Goal: Information Seeking & Learning: Learn about a topic

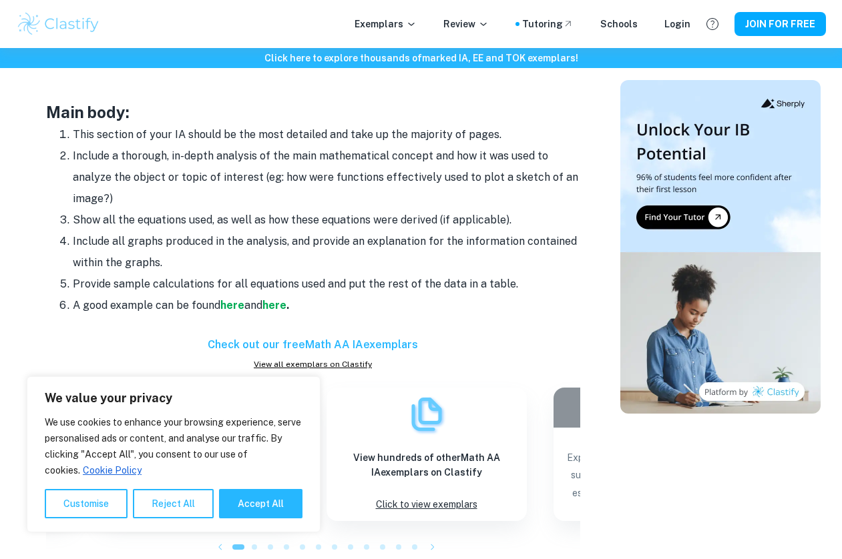
scroll to position [1142, 0]
click at [236, 299] on strong "here" at bounding box center [232, 305] width 24 height 13
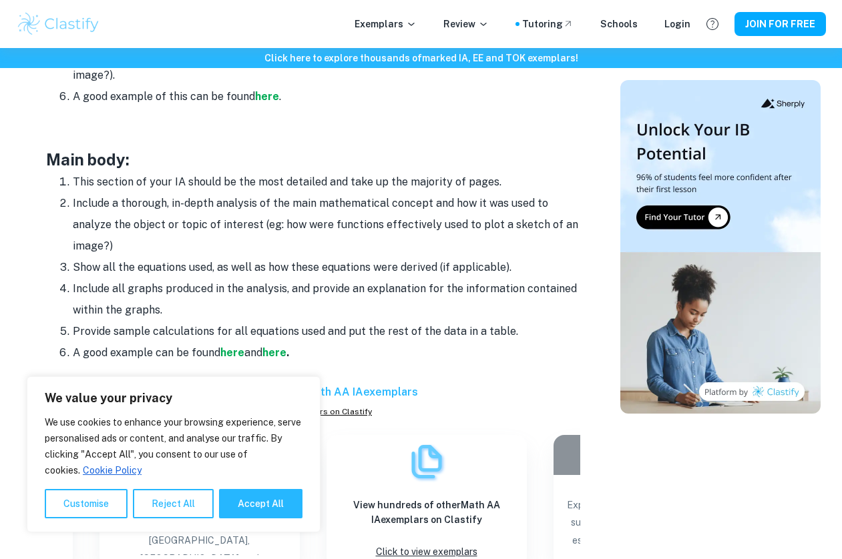
scroll to position [1096, 0]
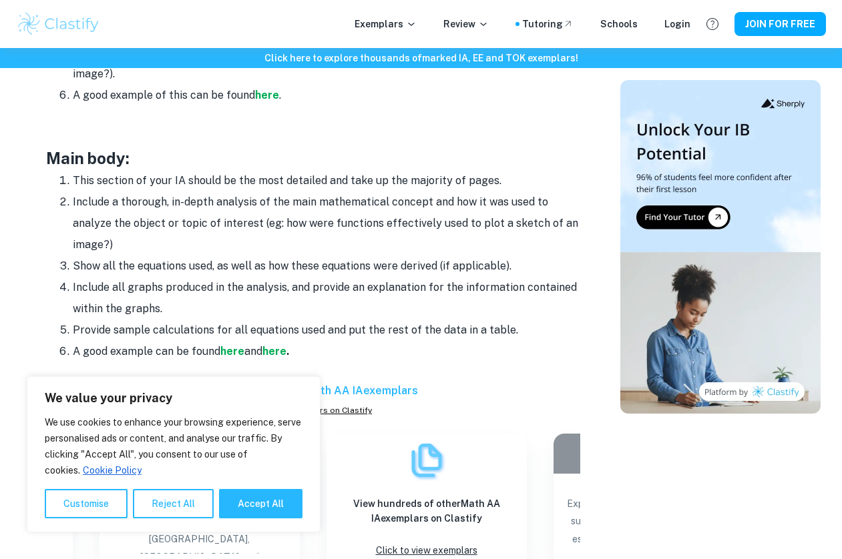
drag, startPoint x: 73, startPoint y: 172, endPoint x: 220, endPoint y: 350, distance: 230.4
click at [220, 350] on ol "This section of your IA should be the most detailed and take up the majority of…" at bounding box center [313, 266] width 534 height 192
click at [425, 342] on li "A good example can be found here and here ." at bounding box center [326, 351] width 507 height 21
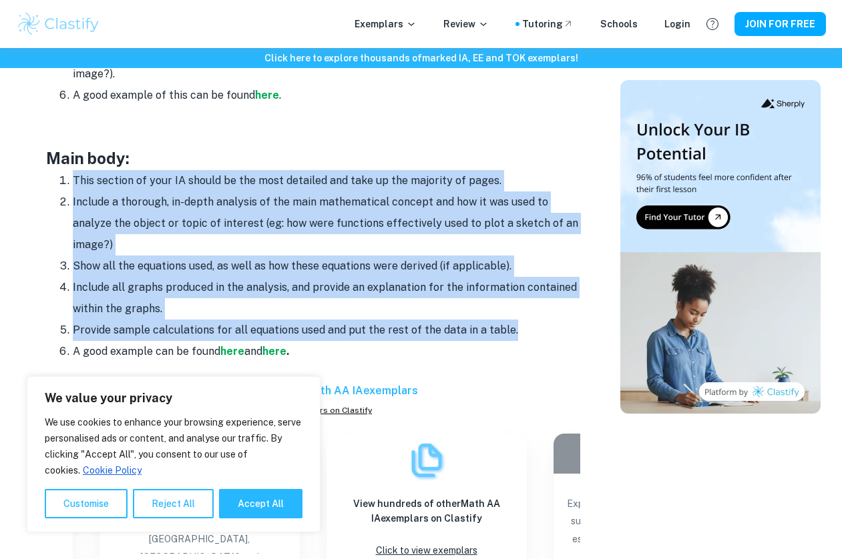
drag, startPoint x: 516, startPoint y: 329, endPoint x: 36, endPoint y: 172, distance: 504.9
click at [36, 172] on div "Math IA Format and Structure By Roxanne • January 12, 2024 Get feedback on your…" at bounding box center [312, 143] width 583 height 2241
copy ol "This section of your IA should be the most detailed and take up the majority of…"
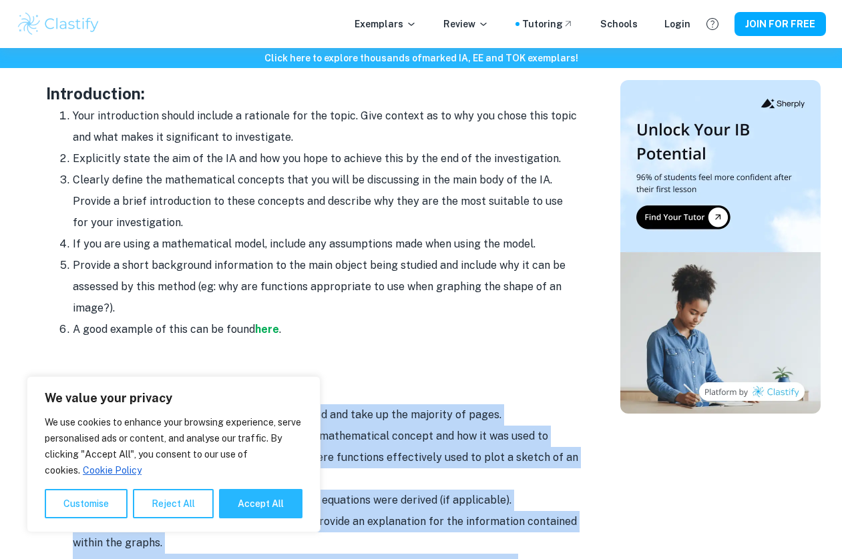
scroll to position [860, 0]
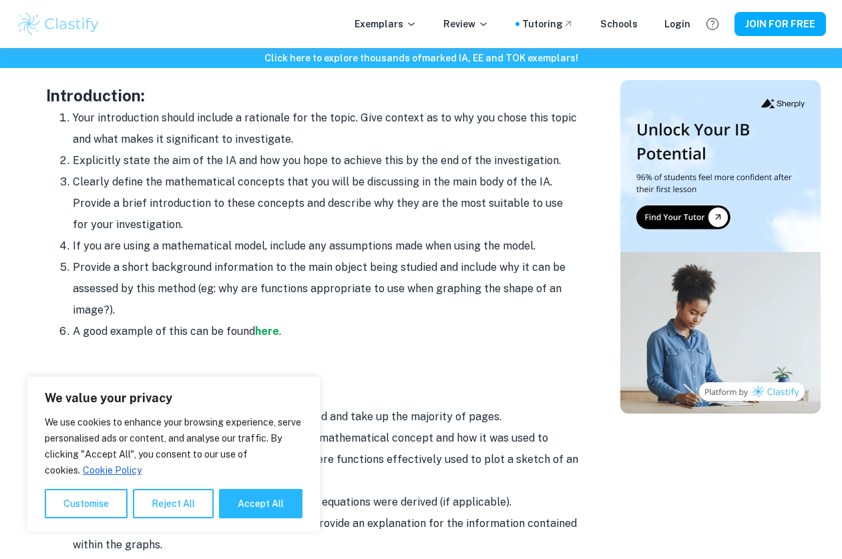
click at [373, 243] on li "If you are using a mathematical model, include any assumptions made when using …" at bounding box center [326, 246] width 507 height 21
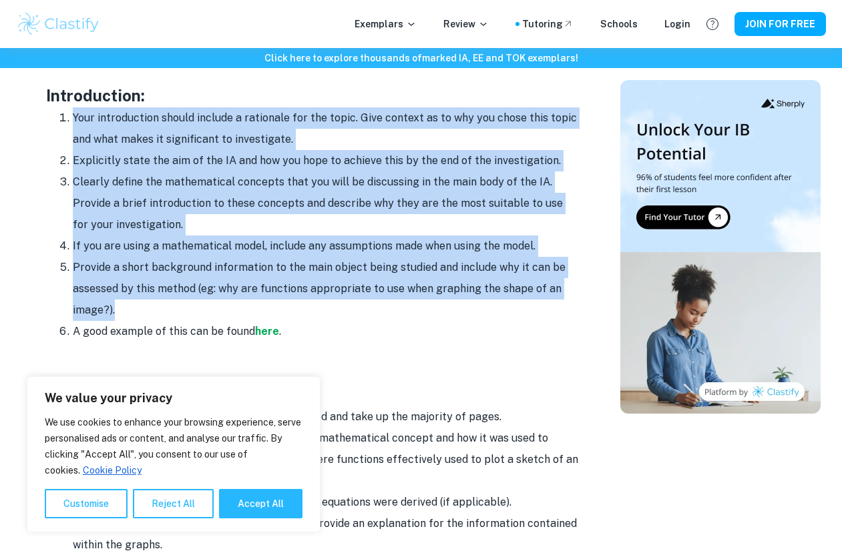
drag, startPoint x: 74, startPoint y: 113, endPoint x: 205, endPoint y: 308, distance: 234.7
click at [205, 308] on ol "Your introduction should include a rationale for the topic. Give context as to …" at bounding box center [313, 224] width 534 height 235
click at [205, 308] on li "Provide a short background information to the main object being studied and inc…" at bounding box center [326, 289] width 507 height 64
drag, startPoint x: 205, startPoint y: 308, endPoint x: 38, endPoint y: 113, distance: 256.6
click at [38, 113] on div "Math IA Format and Structure By Roxanne • January 12, 2024 Get feedback on your…" at bounding box center [312, 379] width 583 height 2241
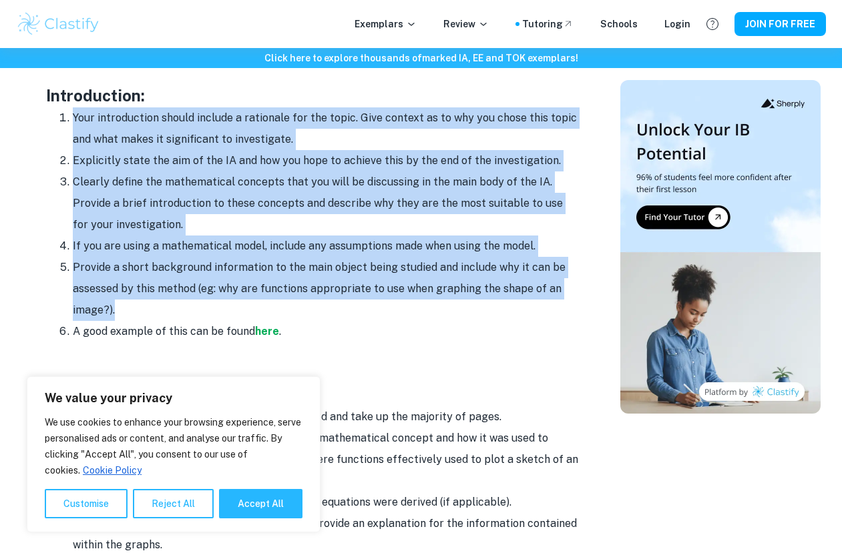
copy ol "Your introduction should include a rationale for the topic. Give context as to …"
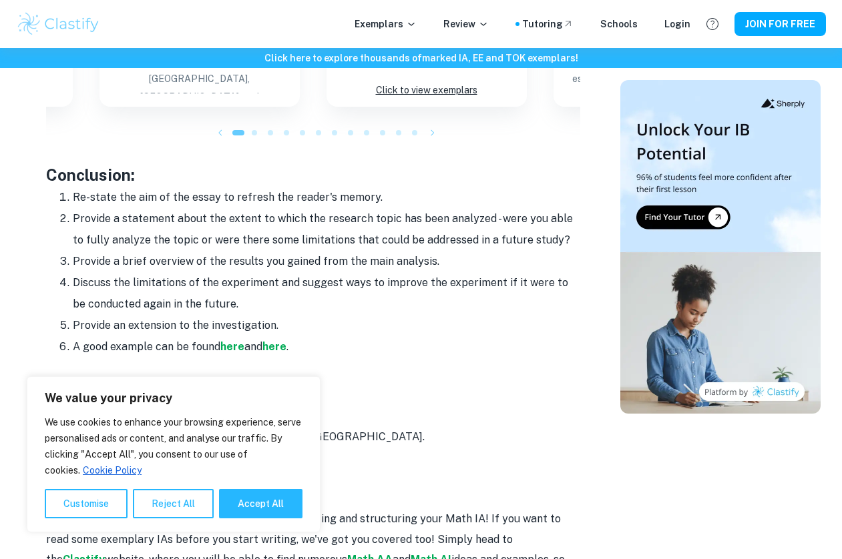
scroll to position [1564, 0]
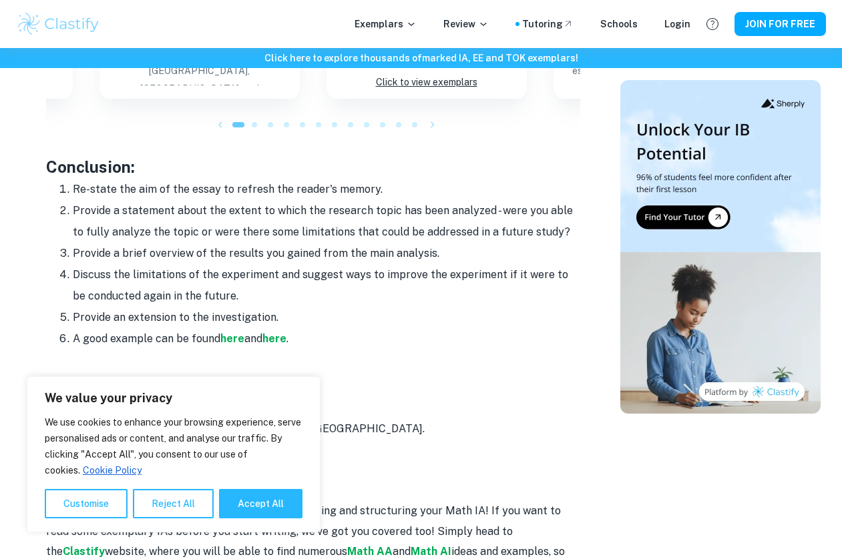
drag, startPoint x: 276, startPoint y: 310, endPoint x: 35, endPoint y: 185, distance: 271.7
click at [181, 215] on li "Provide a statement about the extent to which the research topic has been analy…" at bounding box center [326, 221] width 507 height 43
drag, startPoint x: 280, startPoint y: 310, endPoint x: 55, endPoint y: 268, distance: 228.8
click at [55, 268] on ol "Re-state the aim of the essay to refresh the reader's memory. Provide a stateme…" at bounding box center [313, 264] width 534 height 171
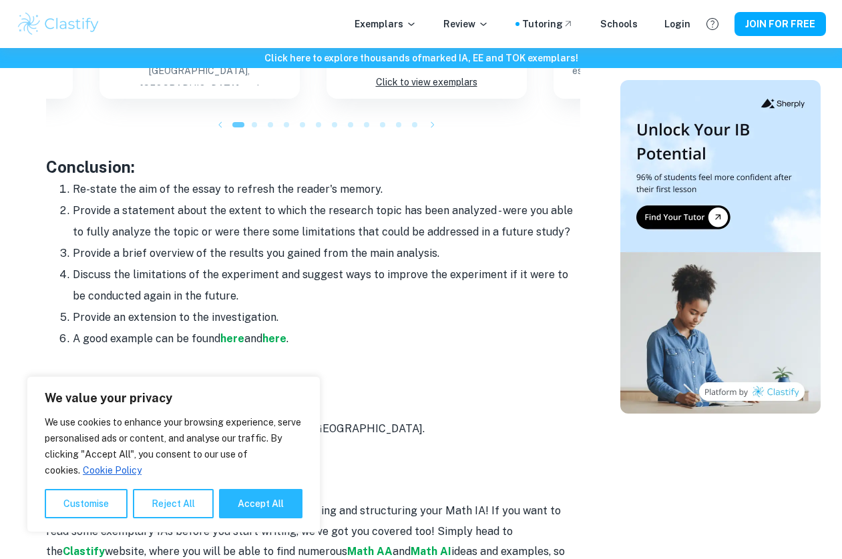
copy ol "Discuss the limitations of the experiment and suggest ways to improve the exper…"
click at [335, 307] on li "Provide an extension to the investigation." at bounding box center [326, 317] width 507 height 21
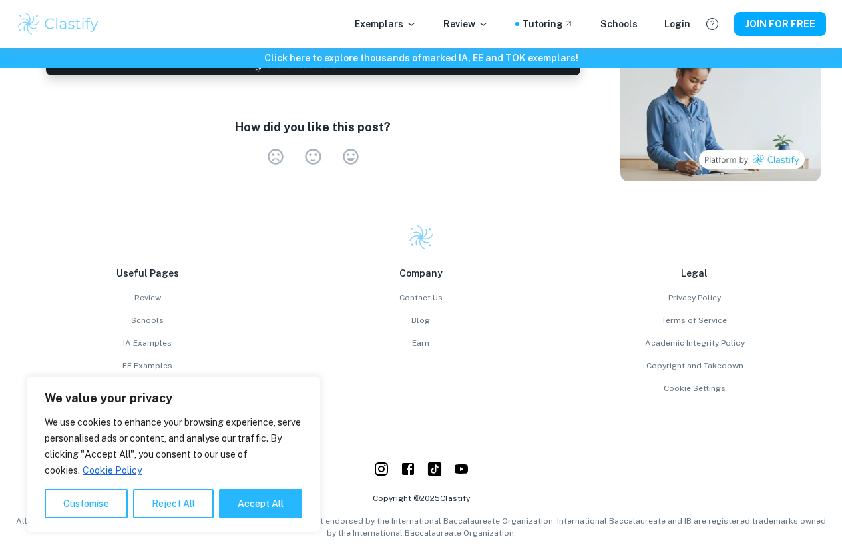
scroll to position [2178, 0]
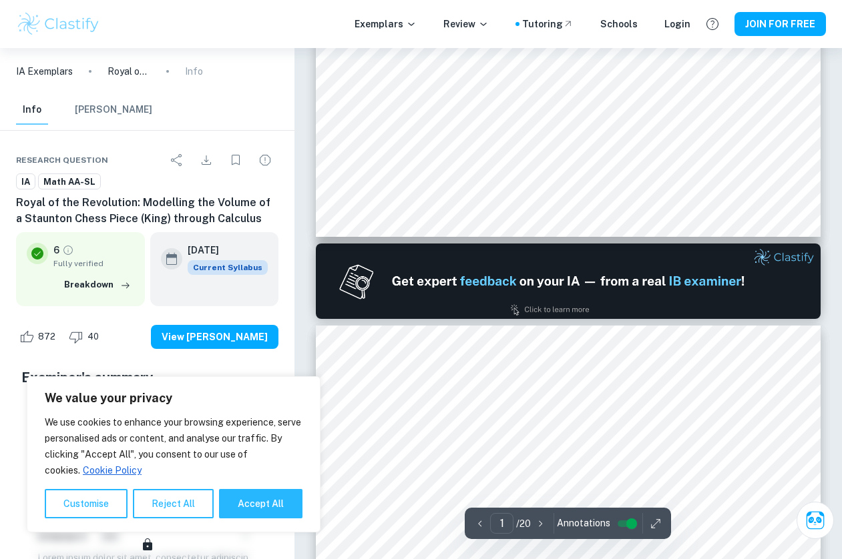
type input "2"
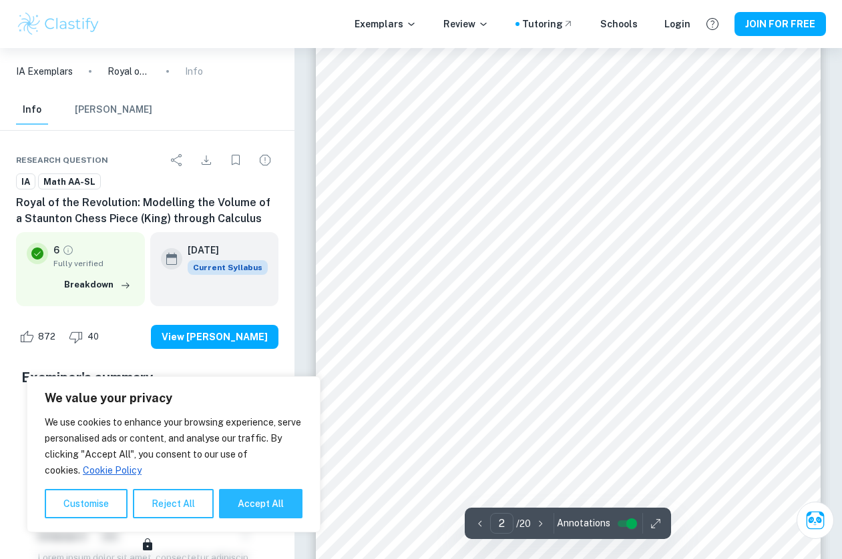
scroll to position [791, 0]
